Goal: Task Accomplishment & Management: Manage account settings

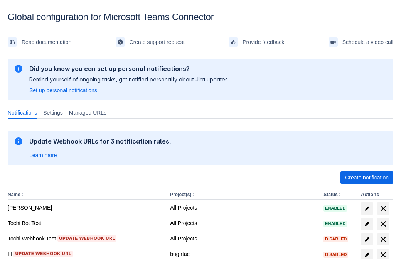
click at [367, 177] on span "Create notification" at bounding box center [367, 177] width 44 height 12
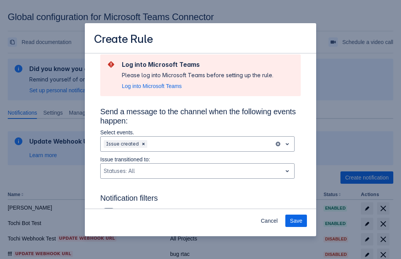
type input "RuleName-399453New Rule (42)"
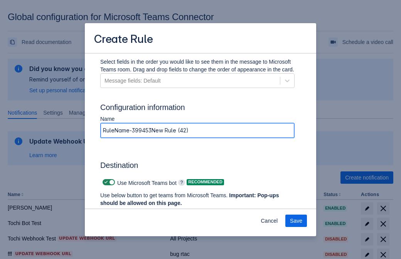
scroll to position [521, 0]
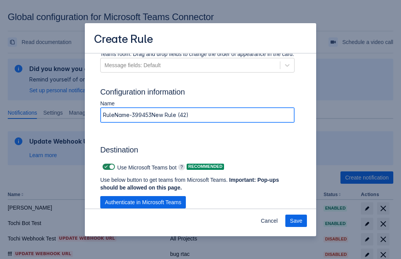
click at [143, 196] on span "Authenticate in Microsoft Teams" at bounding box center [143, 202] width 76 height 12
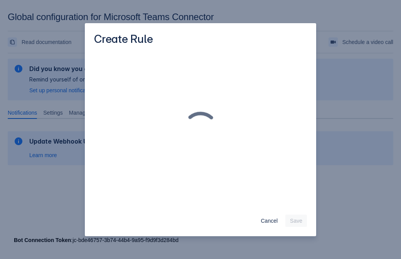
scroll to position [0, 0]
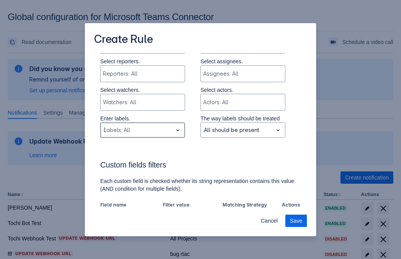
type input "399453_label"
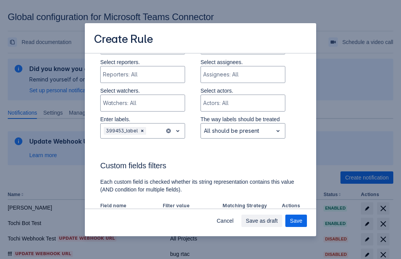
scroll to position [536, 0]
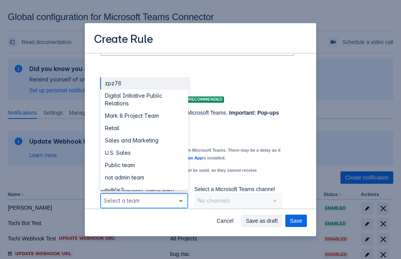
click at [144, 128] on div "Retail" at bounding box center [144, 128] width 88 height 12
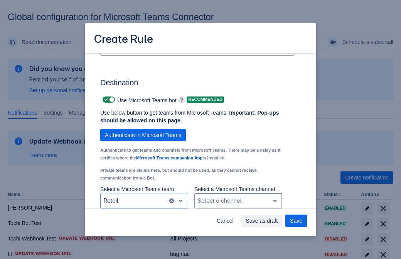
click at [238, 201] on div "Scrollable content" at bounding box center [232, 200] width 69 height 9
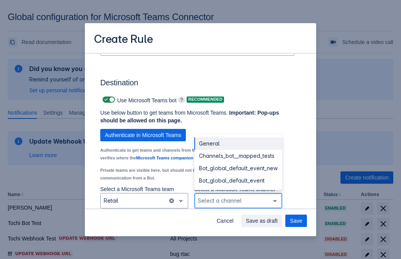
click at [238, 181] on div "Bot_global_default_event" at bounding box center [238, 180] width 88 height 12
click at [278, 221] on span "Save as draft" at bounding box center [262, 221] width 32 height 12
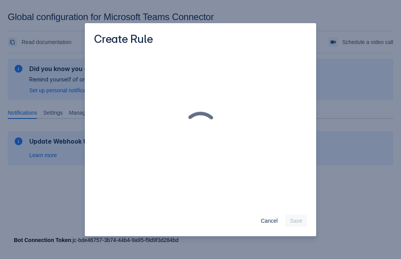
scroll to position [0, 0]
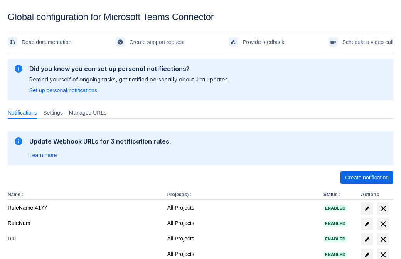
scroll to position [159, 0]
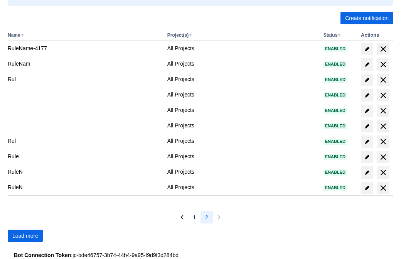
click at [25, 236] on span "Load more" at bounding box center [25, 236] width 26 height 12
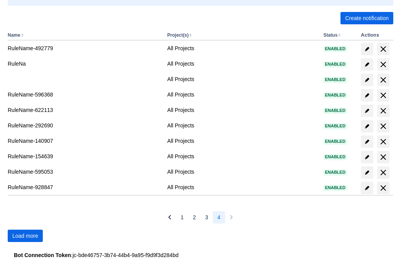
click at [25, 236] on span "Load more" at bounding box center [25, 236] width 26 height 12
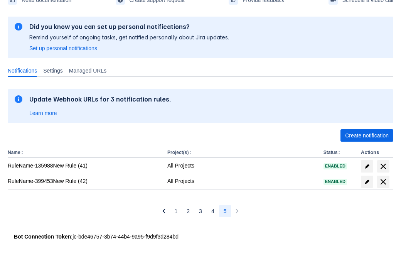
scroll to position [42, 0]
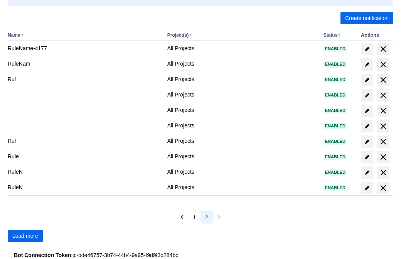
click at [25, 236] on span "Load more" at bounding box center [25, 236] width 26 height 12
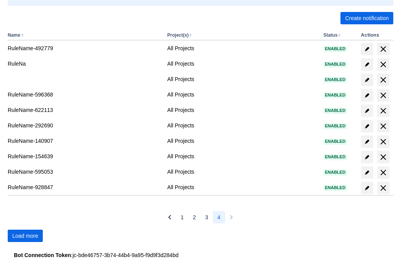
click at [25, 236] on span "Load more" at bounding box center [25, 236] width 26 height 12
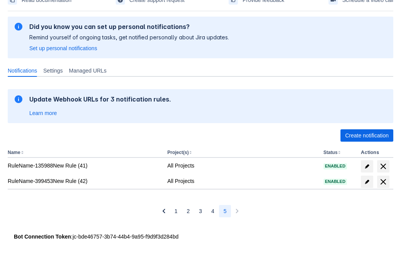
scroll to position [42, 0]
click at [383, 182] on span "delete" at bounding box center [383, 181] width 9 height 9
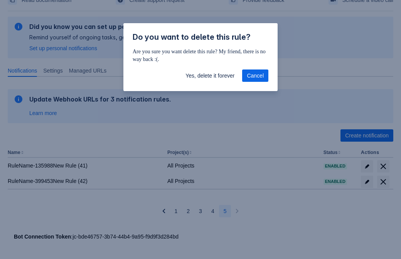
click at [210, 76] on span "Yes, delete it forever" at bounding box center [210, 75] width 49 height 12
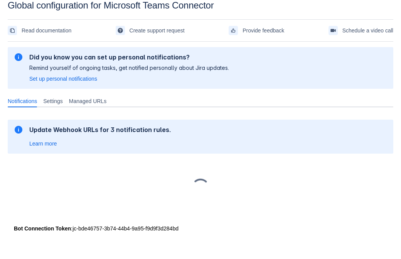
scroll to position [12, 0]
